Goal: Information Seeking & Learning: Learn about a topic

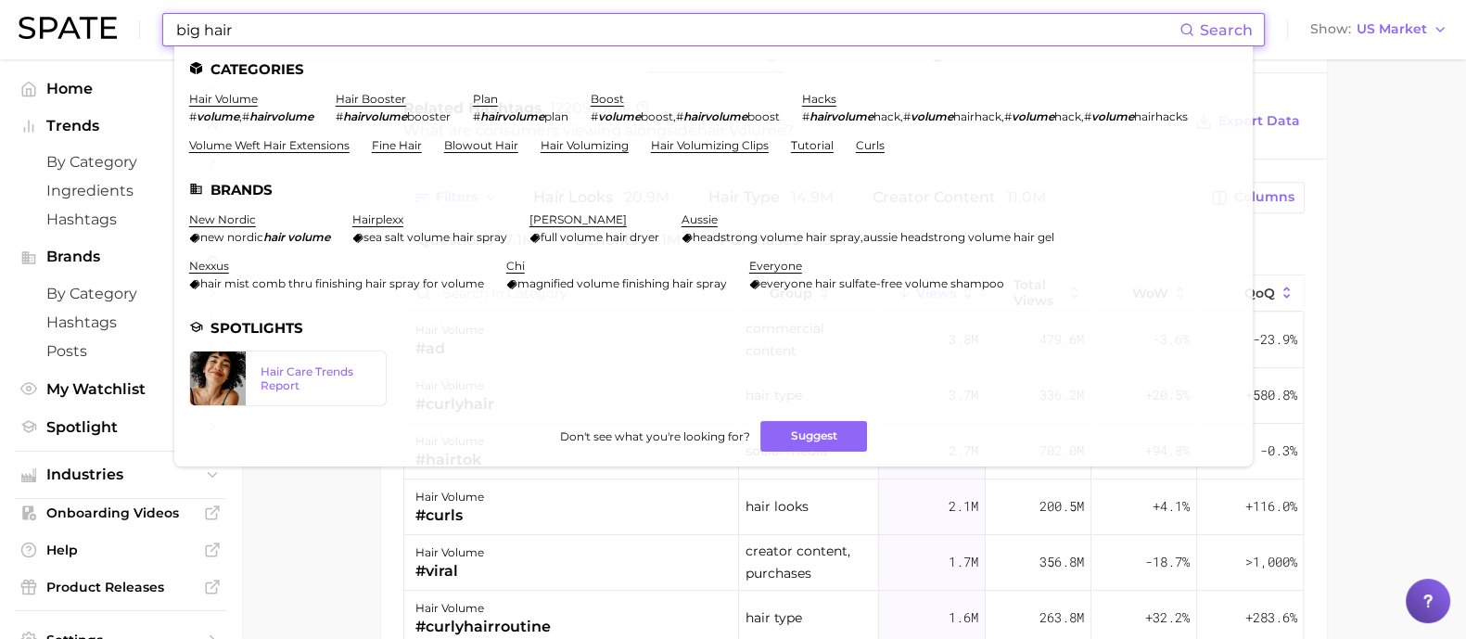
scroll to position [163, 0]
click at [139, 17] on div "big hair Search Categories hair volume # volume , # hairvolume hair booster # h…" at bounding box center [733, 29] width 1429 height 59
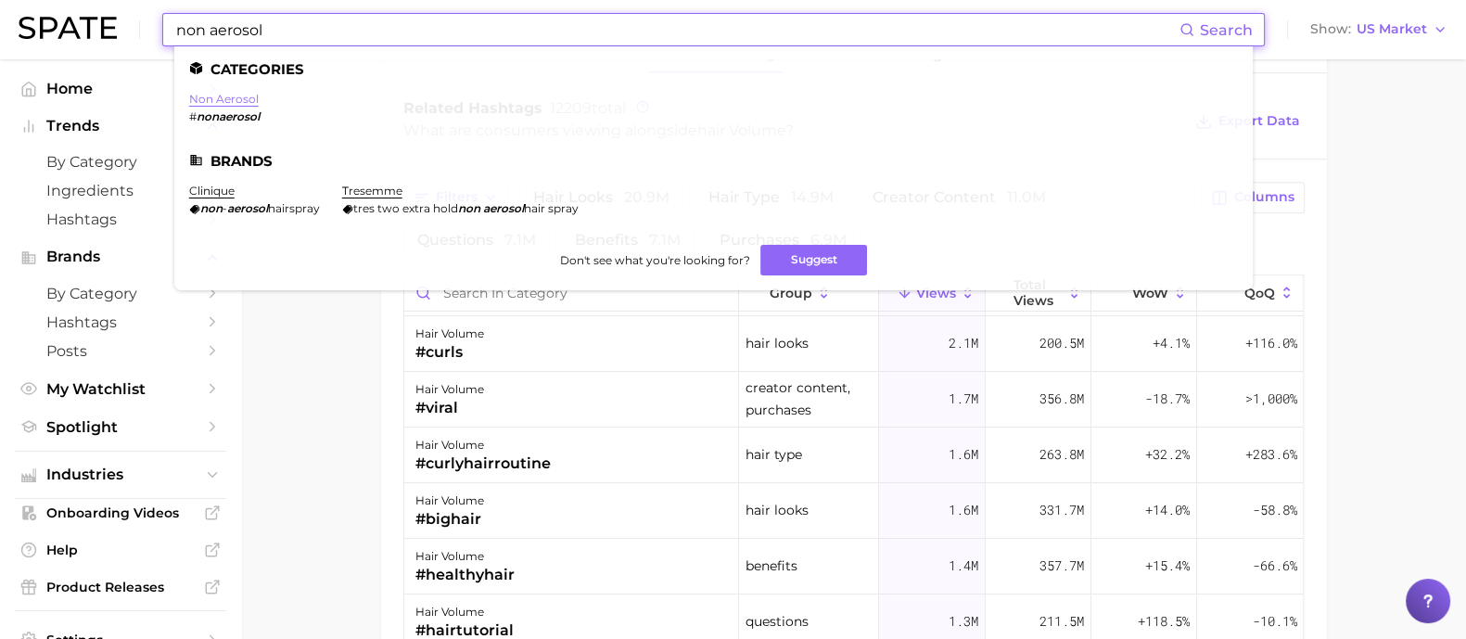
type input "non aerosol"
click at [208, 104] on link "non aerosol" at bounding box center [224, 99] width 70 height 14
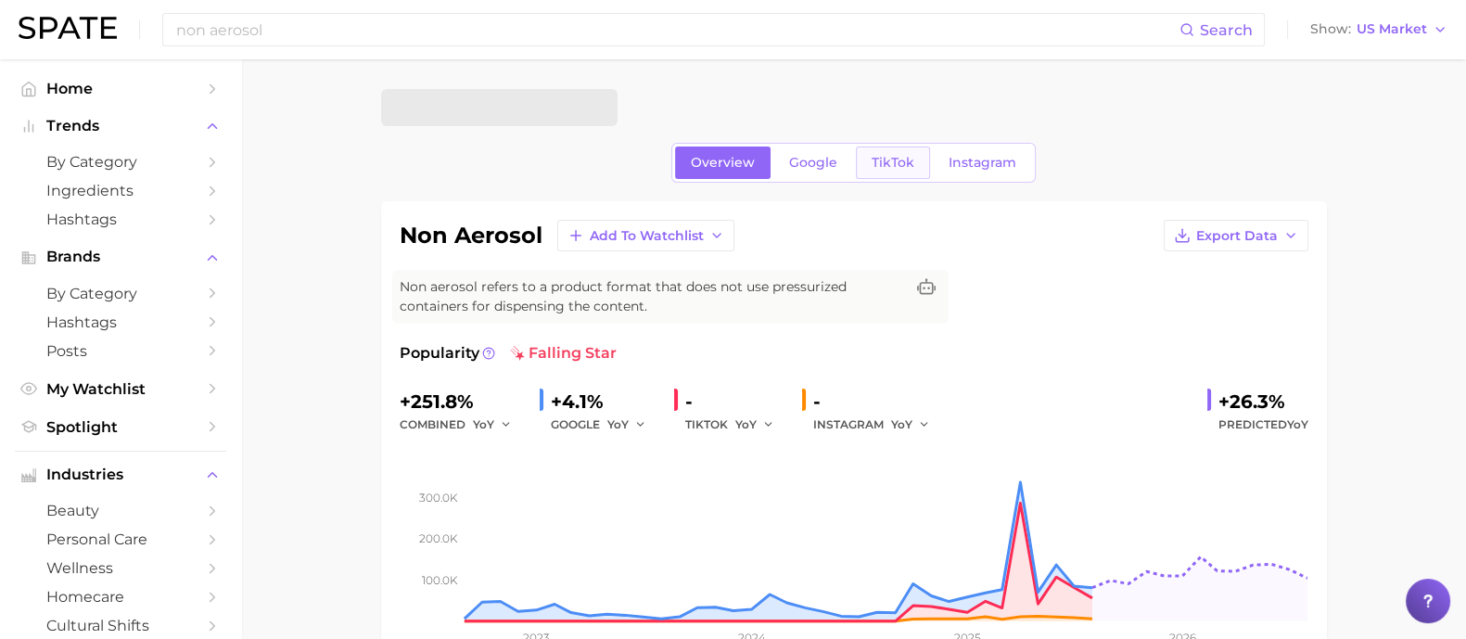
click at [886, 155] on span "TikTok" at bounding box center [893, 163] width 43 height 16
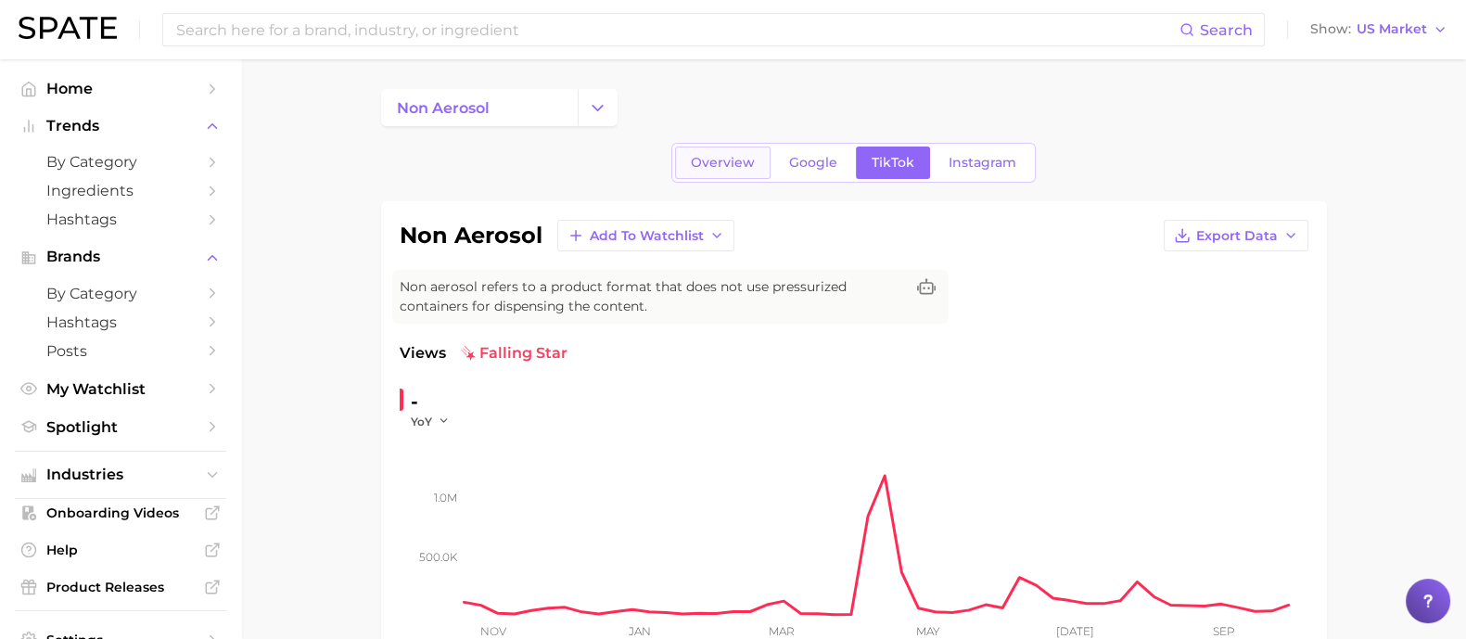
click at [710, 169] on span "Overview" at bounding box center [723, 163] width 64 height 16
